Goal: Task Accomplishment & Management: Manage account settings

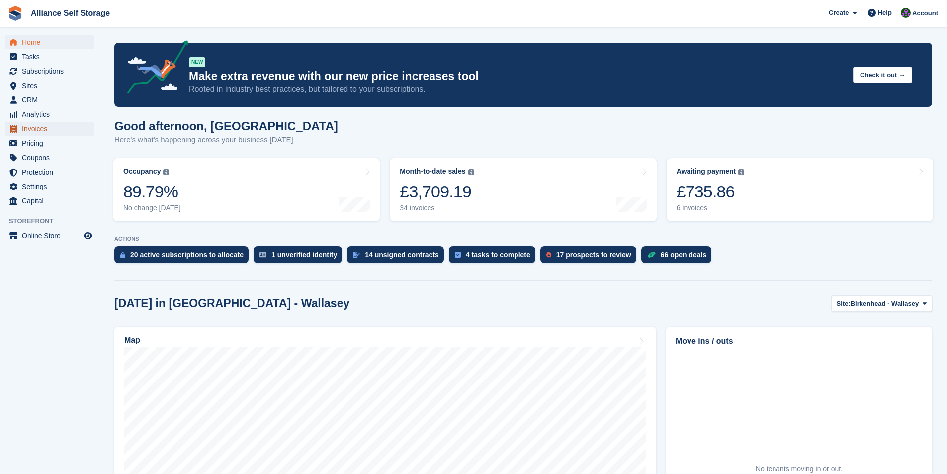
click at [39, 129] on span "Invoices" at bounding box center [52, 129] width 60 height 14
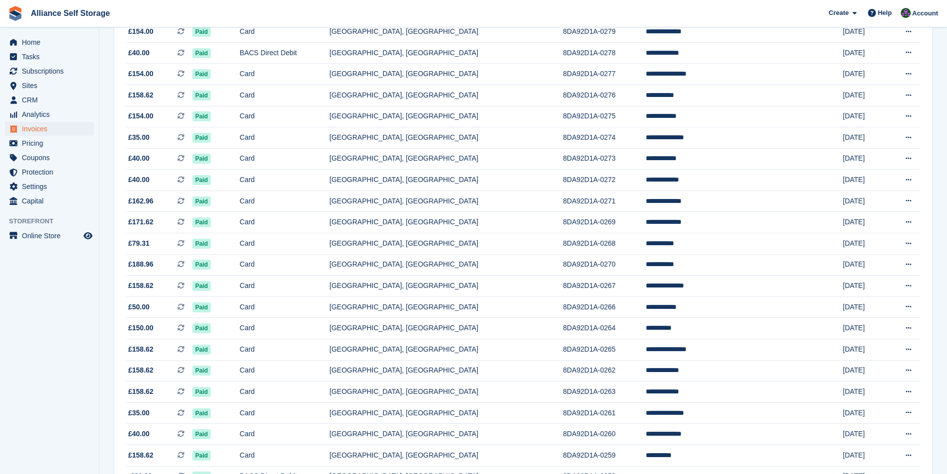
scroll to position [801, 0]
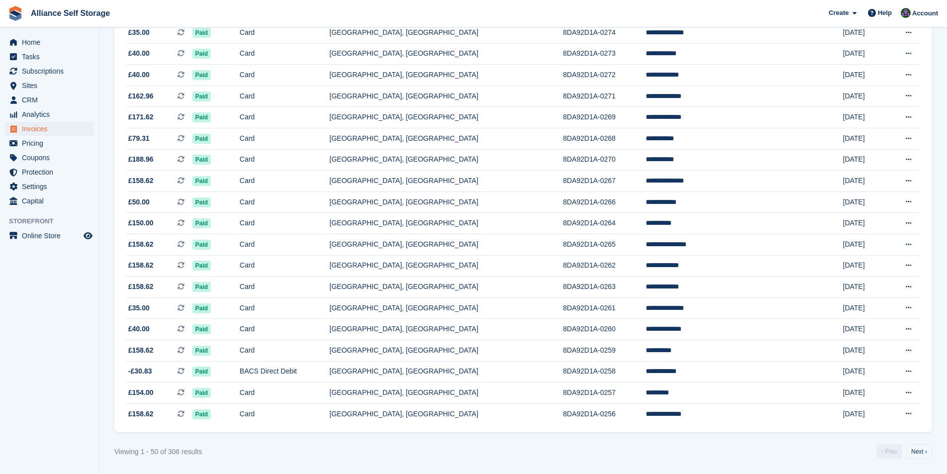
click at [907, 449] on link "Next ›" at bounding box center [919, 451] width 26 height 15
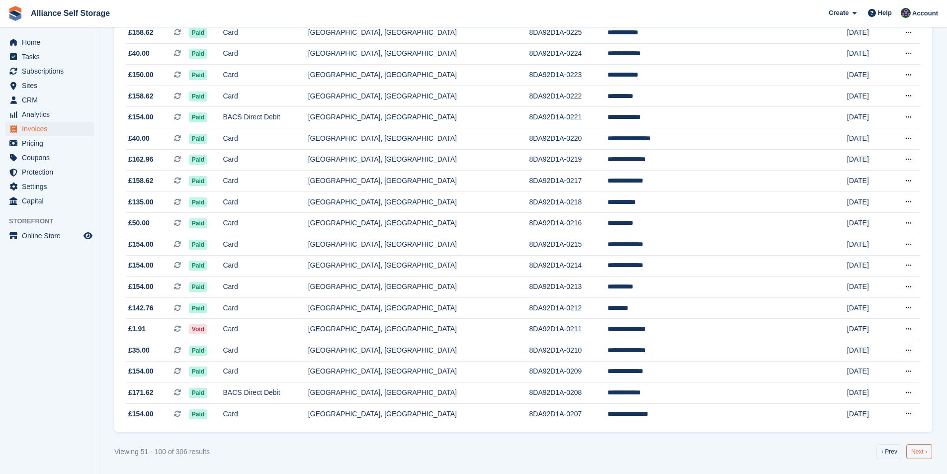
click at [925, 451] on link "Next ›" at bounding box center [919, 451] width 26 height 15
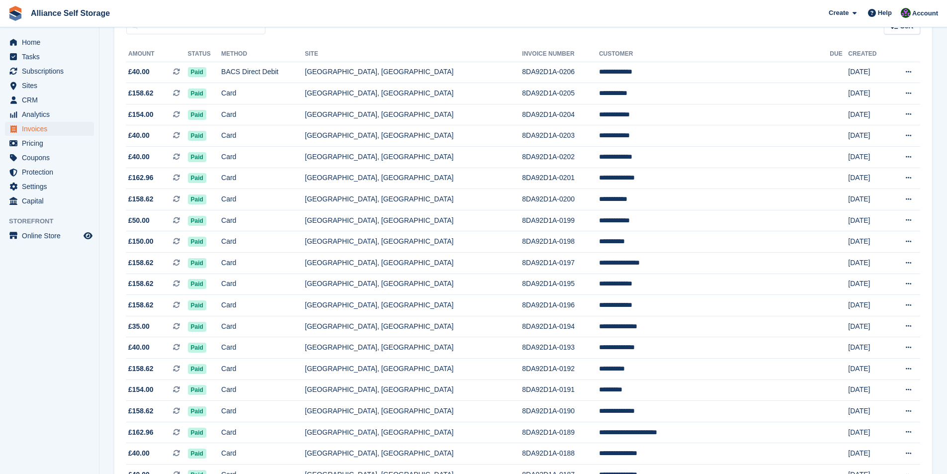
scroll to position [55, 0]
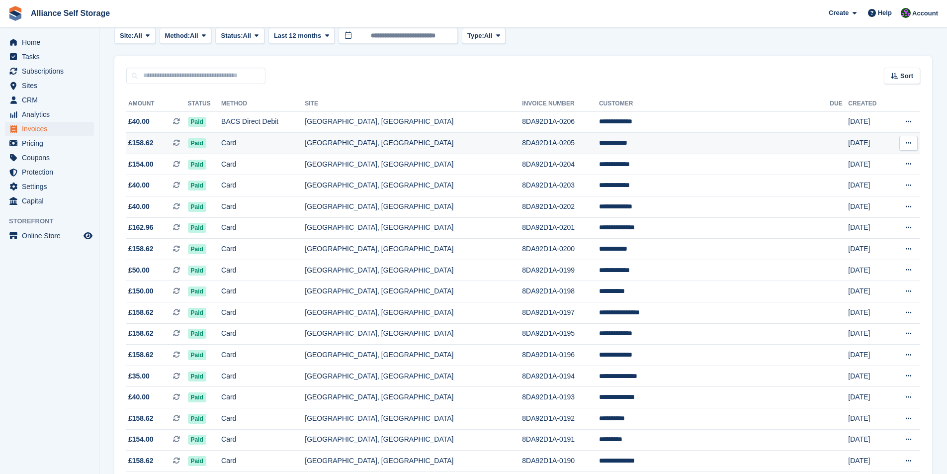
click at [599, 139] on td "8DA92D1A-0205" at bounding box center [560, 143] width 77 height 21
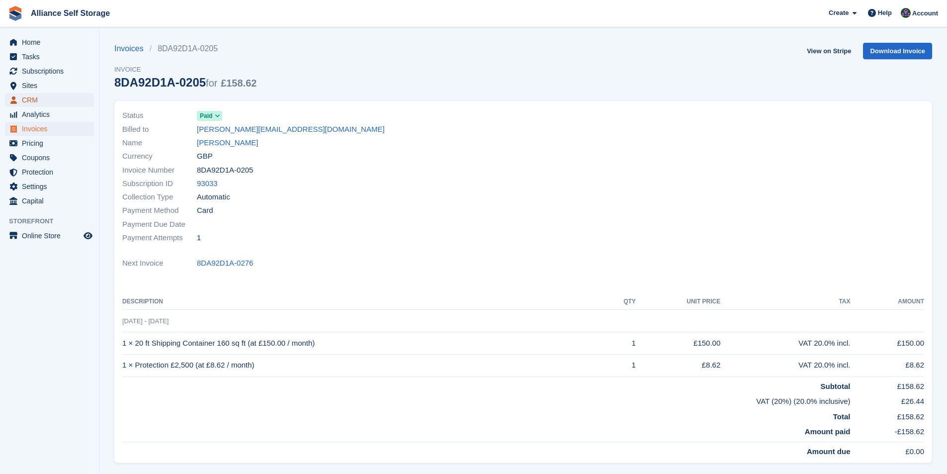
click at [28, 98] on span "CRM" at bounding box center [52, 100] width 60 height 14
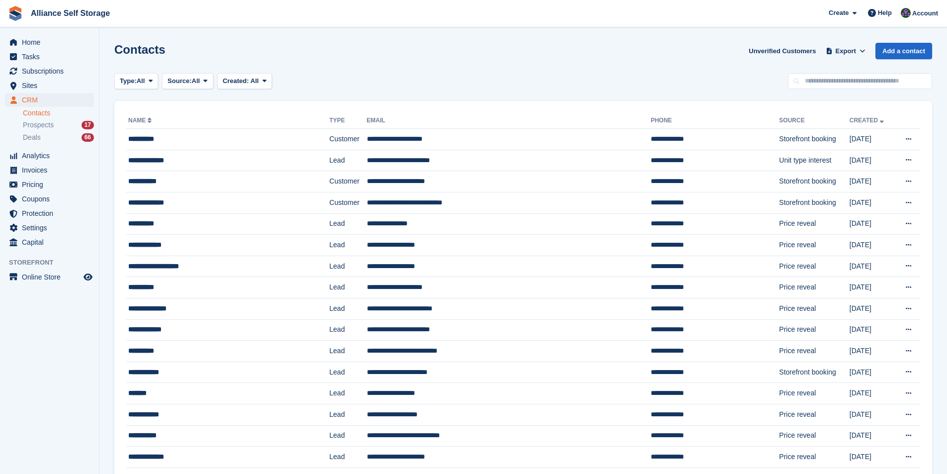
click at [35, 112] on link "Contacts" at bounding box center [58, 112] width 71 height 9
click at [44, 113] on link "Contacts" at bounding box center [58, 112] width 71 height 9
click at [873, 88] on input "text" at bounding box center [860, 81] width 144 height 16
type input "***"
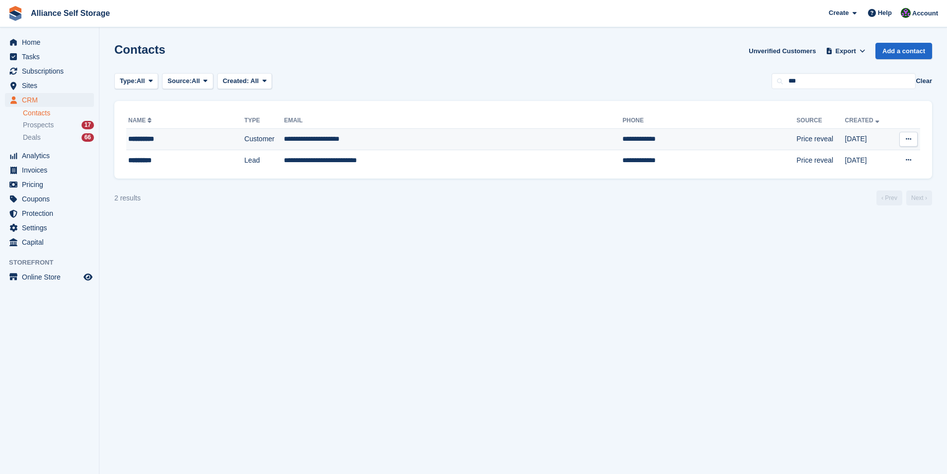
click at [134, 139] on div "**********" at bounding box center [172, 139] width 88 height 10
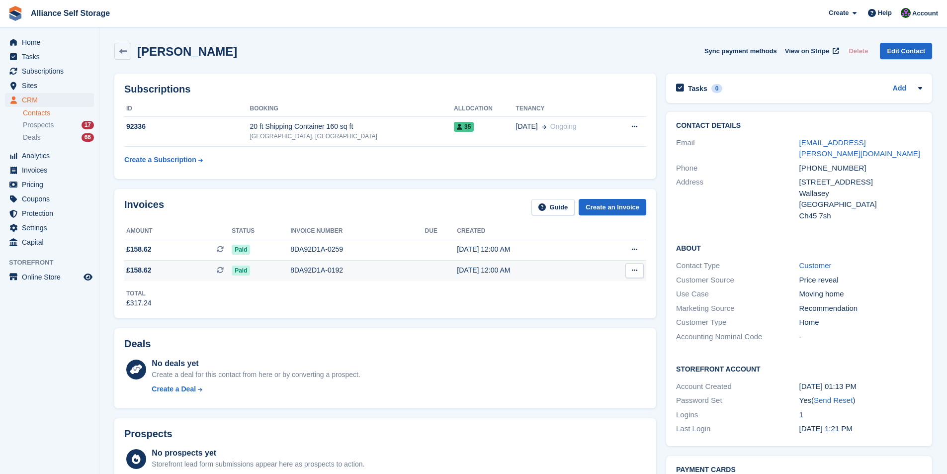
click at [135, 269] on span "£158.62" at bounding box center [138, 270] width 25 height 10
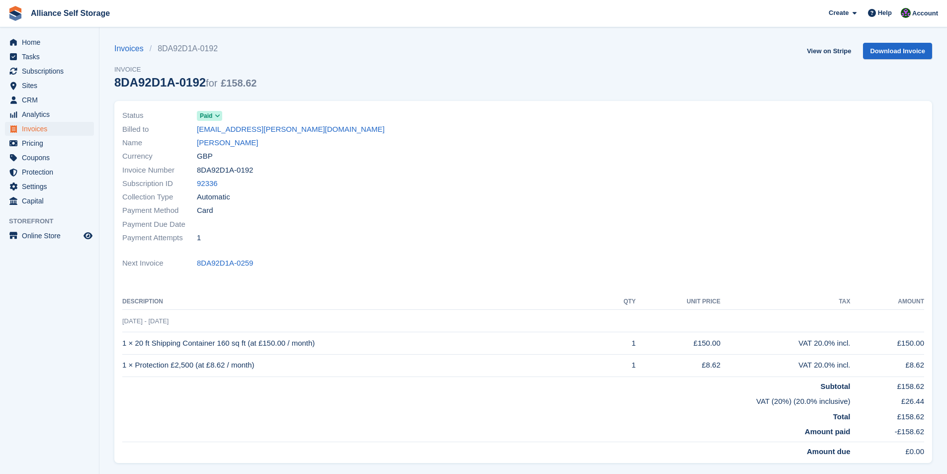
scroll to position [128, 0]
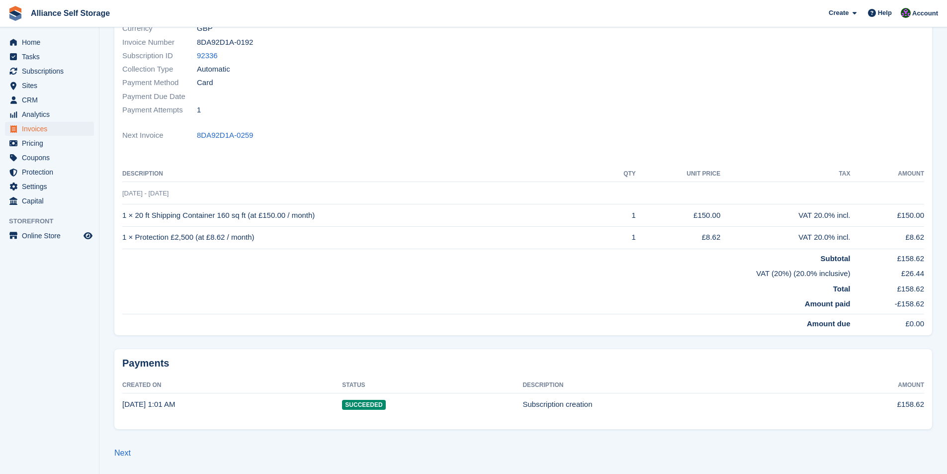
click at [162, 406] on time "25 Jun, 1:01 AM" at bounding box center [148, 404] width 53 height 8
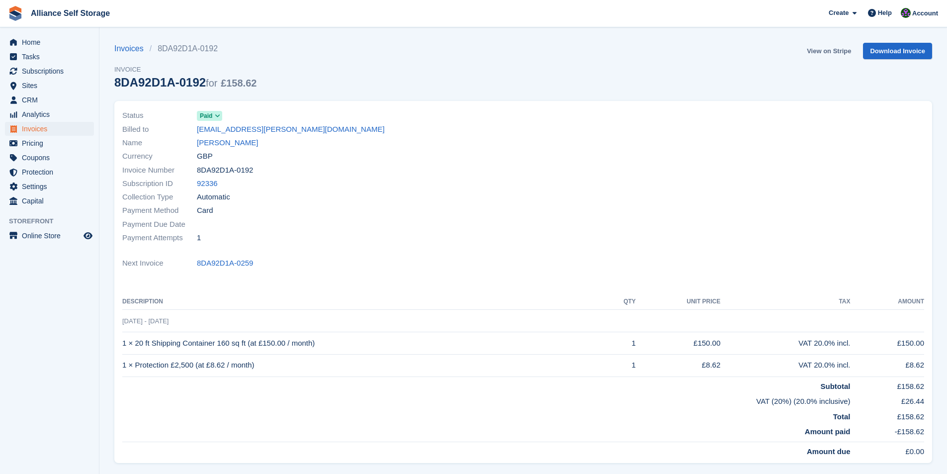
click at [822, 52] on link "View on Stripe" at bounding box center [829, 51] width 52 height 16
